Goal: Transaction & Acquisition: Book appointment/travel/reservation

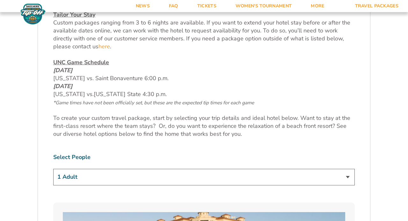
scroll to position [294, 0]
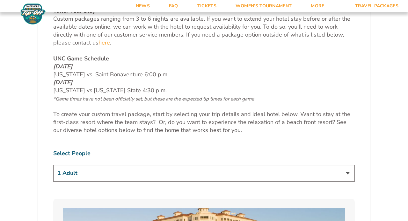
select select "2 Adults"
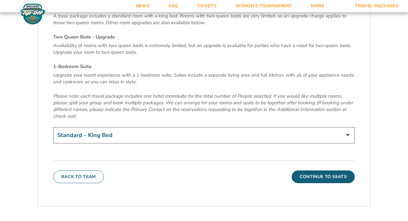
scroll to position [2189, 0]
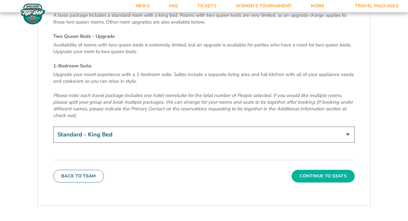
click at [325, 170] on button "Continue To Seats" at bounding box center [322, 176] width 63 height 13
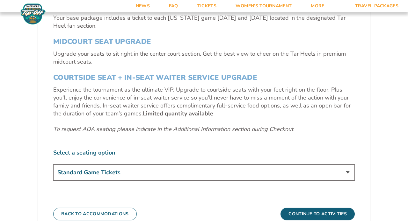
scroll to position [251, 0]
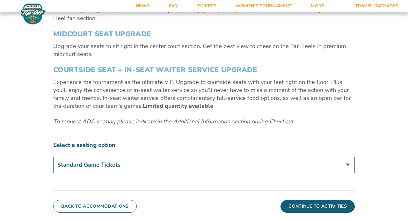
select select "Midcourt Seat Upgrade"
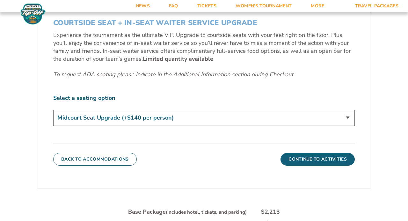
scroll to position [299, 0]
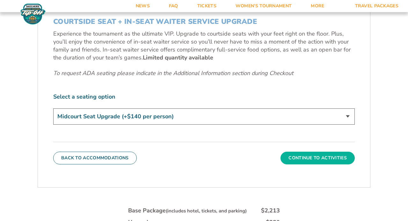
click at [309, 158] on button "Continue To Activities" at bounding box center [317, 158] width 74 height 13
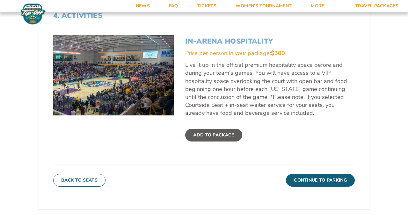
scroll to position [216, 0]
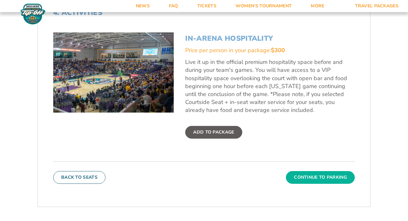
click at [323, 176] on button "Continue To Parking" at bounding box center [320, 177] width 69 height 13
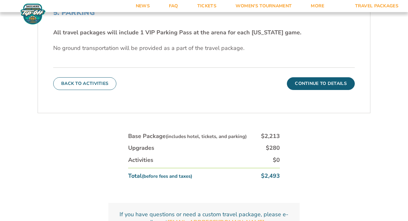
scroll to position [209, 0]
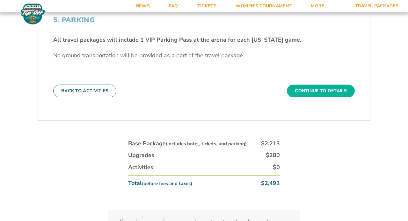
click at [311, 93] on button "Continue To Details" at bounding box center [321, 91] width 68 height 13
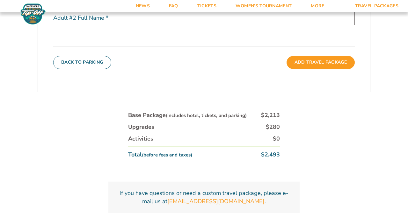
scroll to position [311, 0]
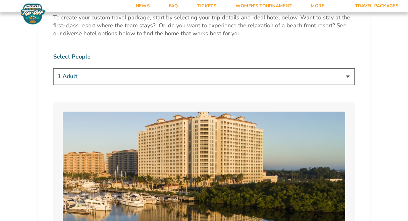
scroll to position [408, 0]
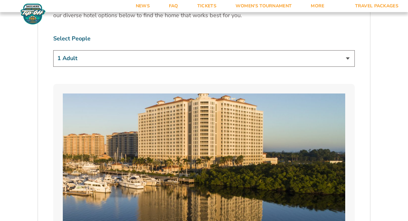
select select "2 Adults"
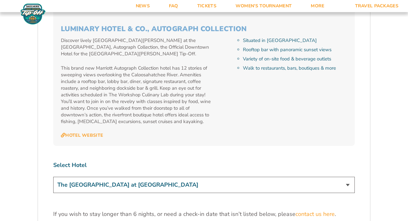
scroll to position [1828, 0]
select select "18478"
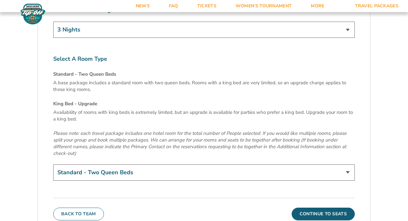
scroll to position [2122, 0]
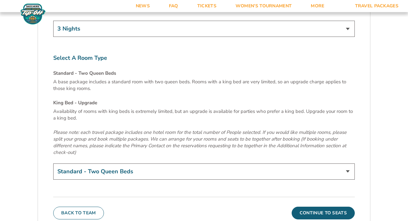
select select "King Bed - Upgrade"
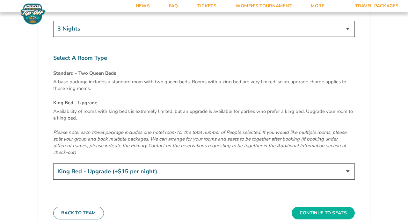
click at [317, 207] on button "Continue To Seats" at bounding box center [322, 213] width 63 height 13
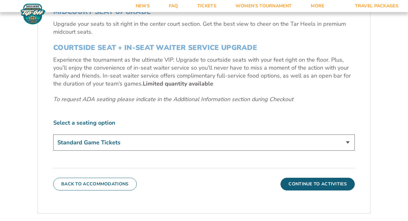
scroll to position [274, 0]
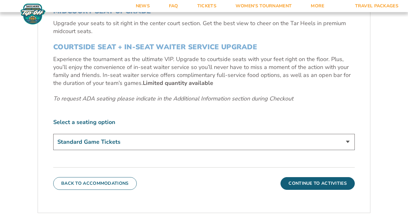
select select "Midcourt Seat Upgrade"
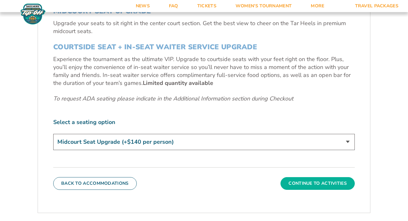
click at [311, 181] on button "Continue To Activities" at bounding box center [317, 183] width 74 height 13
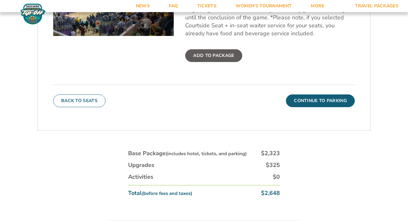
scroll to position [294, 0]
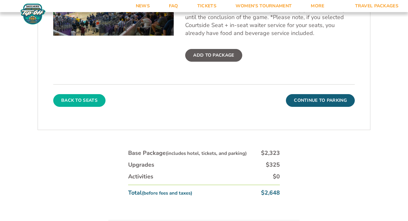
click at [83, 98] on button "Back To Seats" at bounding box center [79, 100] width 52 height 13
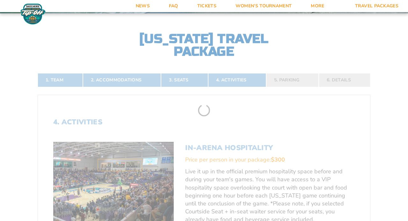
scroll to position [104, 0]
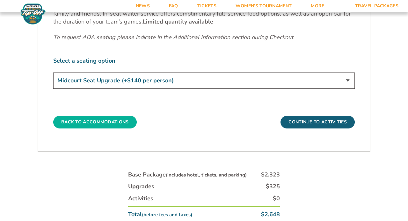
click at [95, 124] on button "Back To Accommodations" at bounding box center [94, 122] width 83 height 13
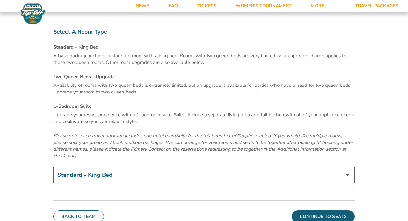
scroll to position [2151, 0]
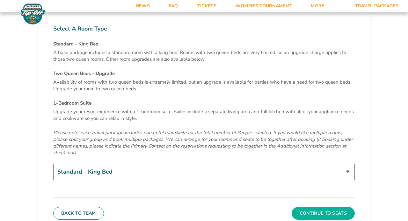
click at [311, 207] on button "Continue To Seats" at bounding box center [322, 213] width 63 height 13
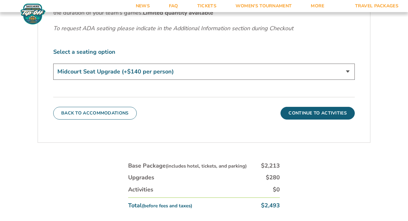
scroll to position [346, 0]
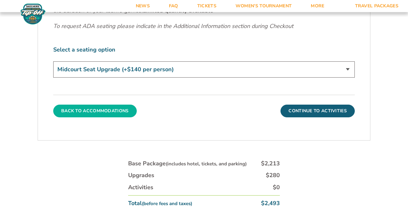
click at [109, 111] on button "Back To Accommodations" at bounding box center [94, 111] width 83 height 13
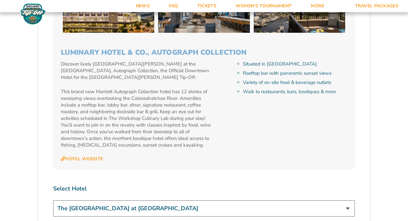
scroll to position [1803, 0]
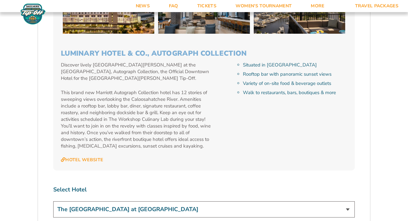
select select "17487"
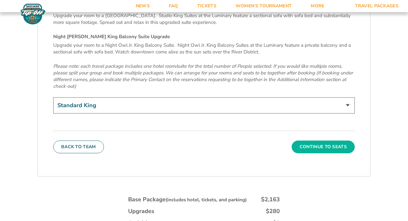
scroll to position [2218, 0]
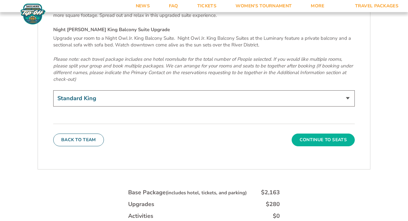
click at [308, 134] on button "Continue To Seats" at bounding box center [322, 140] width 63 height 13
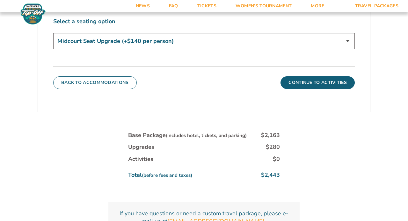
scroll to position [375, 0]
